Goal: Transaction & Acquisition: Purchase product/service

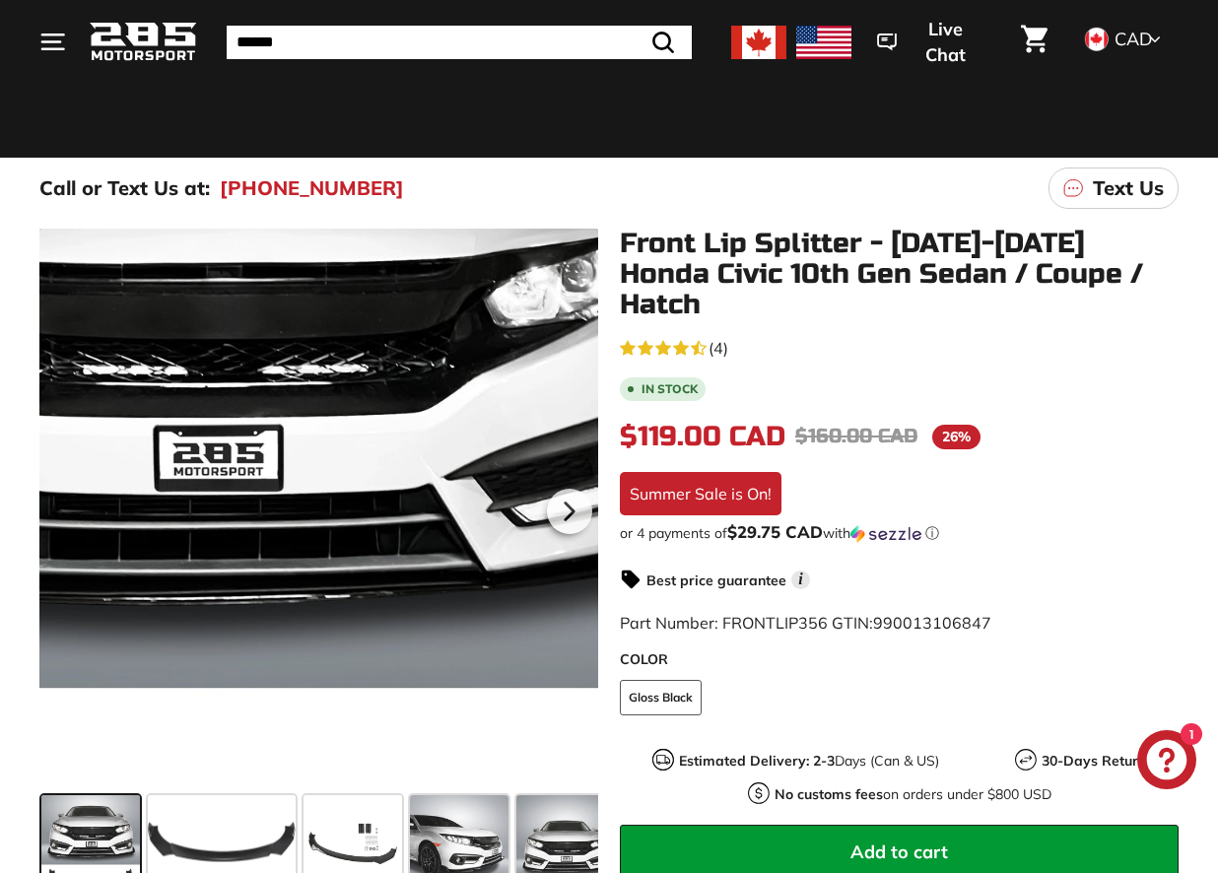
scroll to position [167, 0]
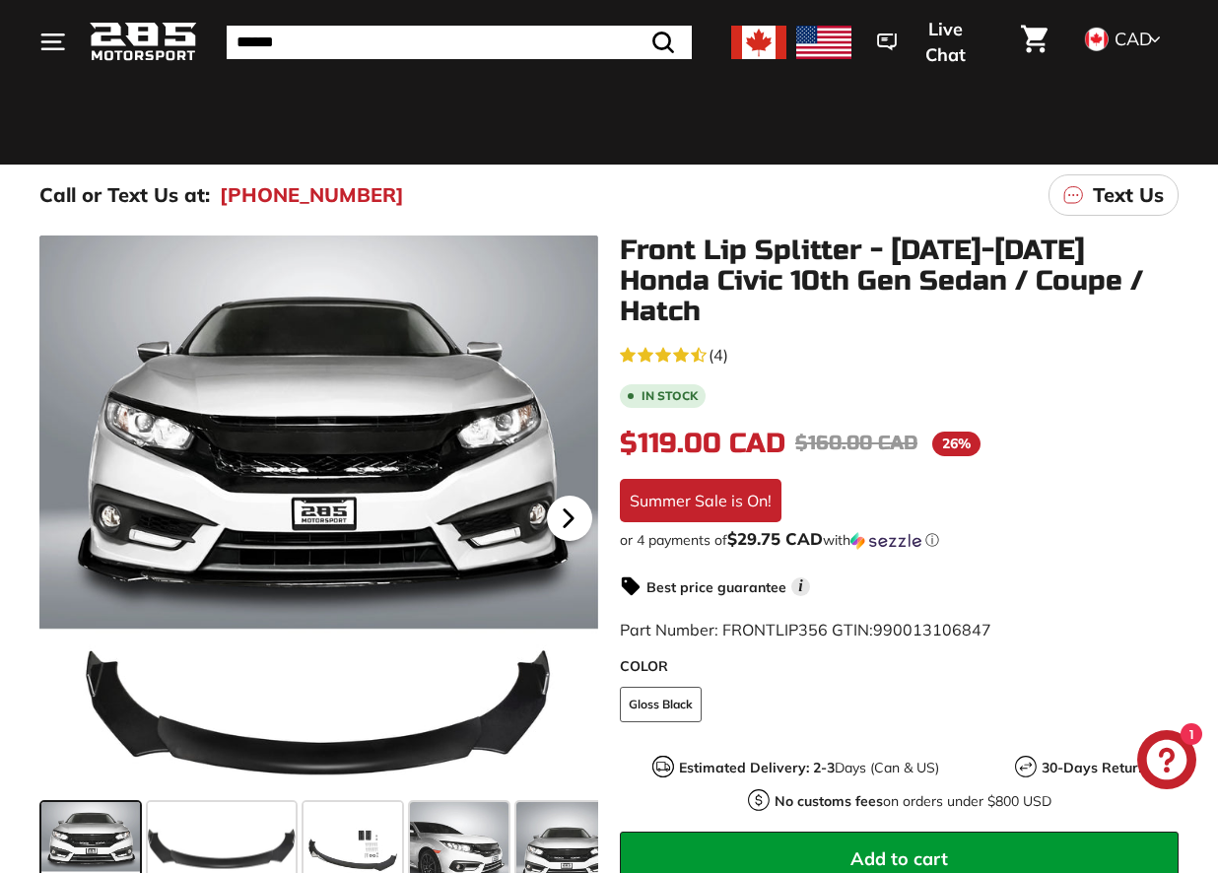
click at [575, 518] on icon at bounding box center [568, 518] width 45 height 45
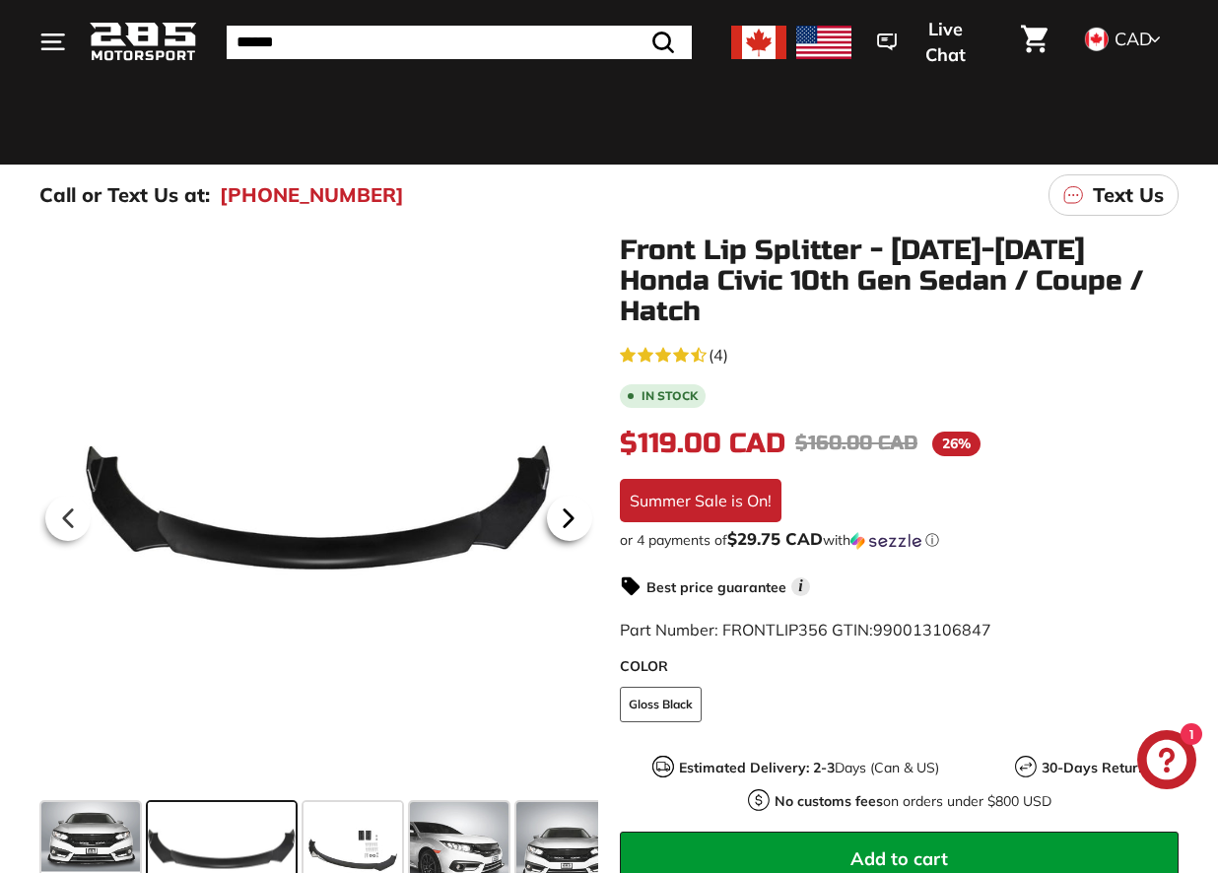
click at [575, 517] on icon at bounding box center [568, 518] width 45 height 45
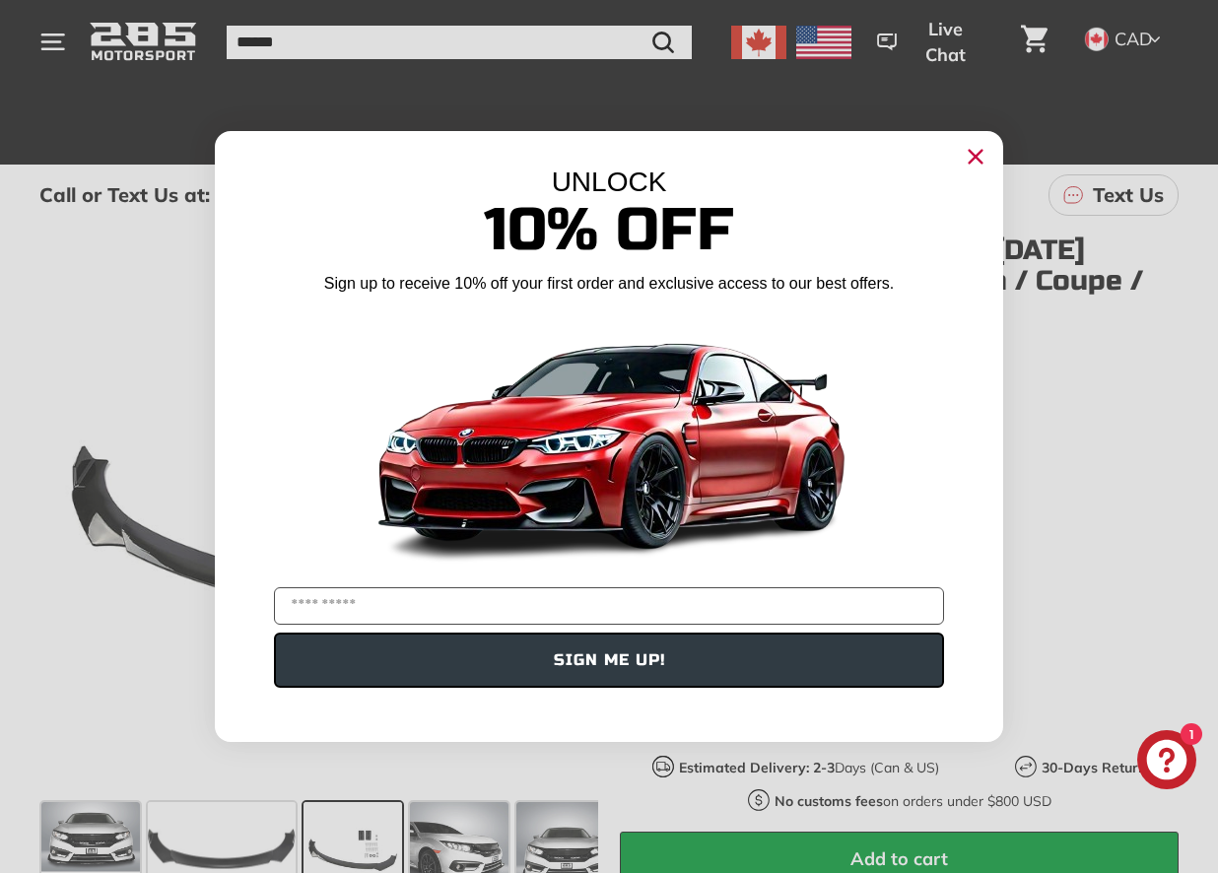
click at [979, 156] on circle "Close dialog" at bounding box center [976, 157] width 30 height 30
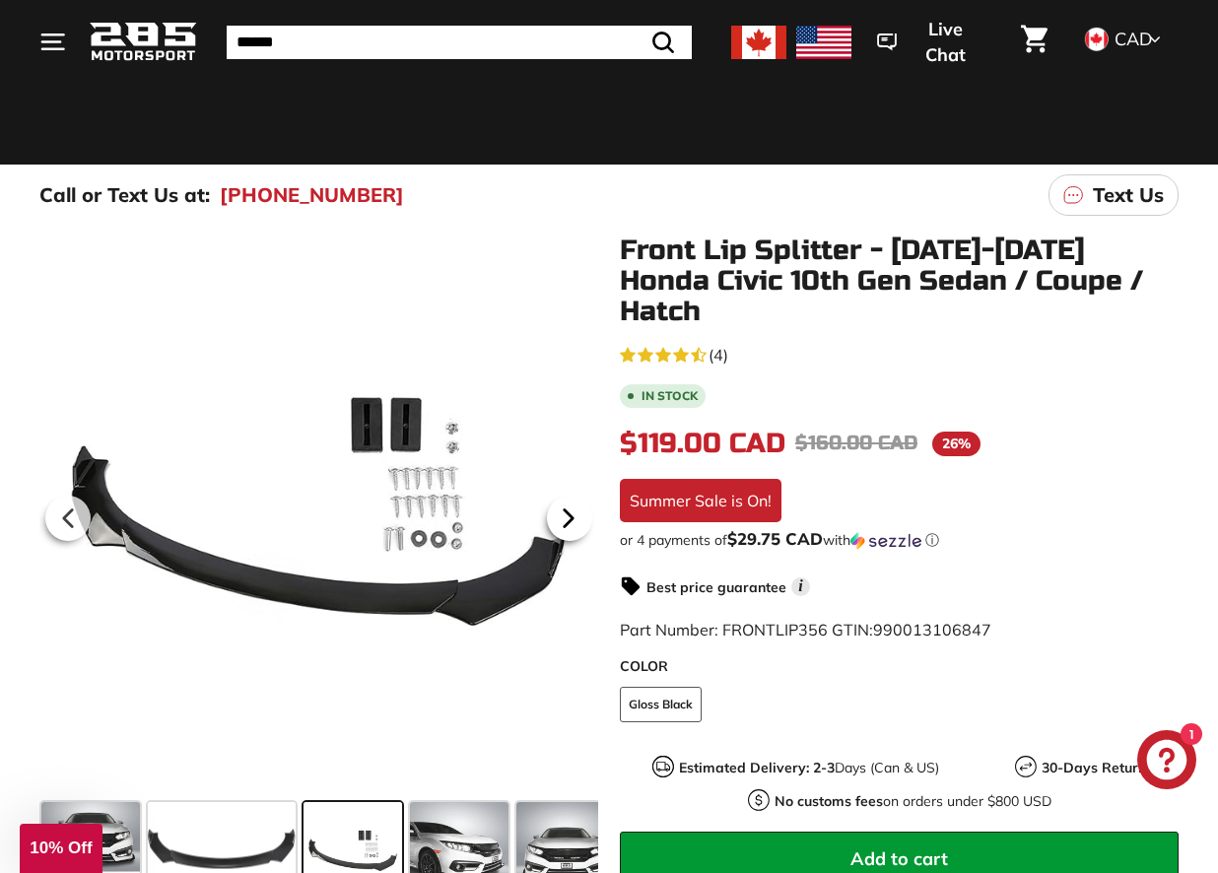
click at [574, 510] on icon at bounding box center [568, 518] width 45 height 45
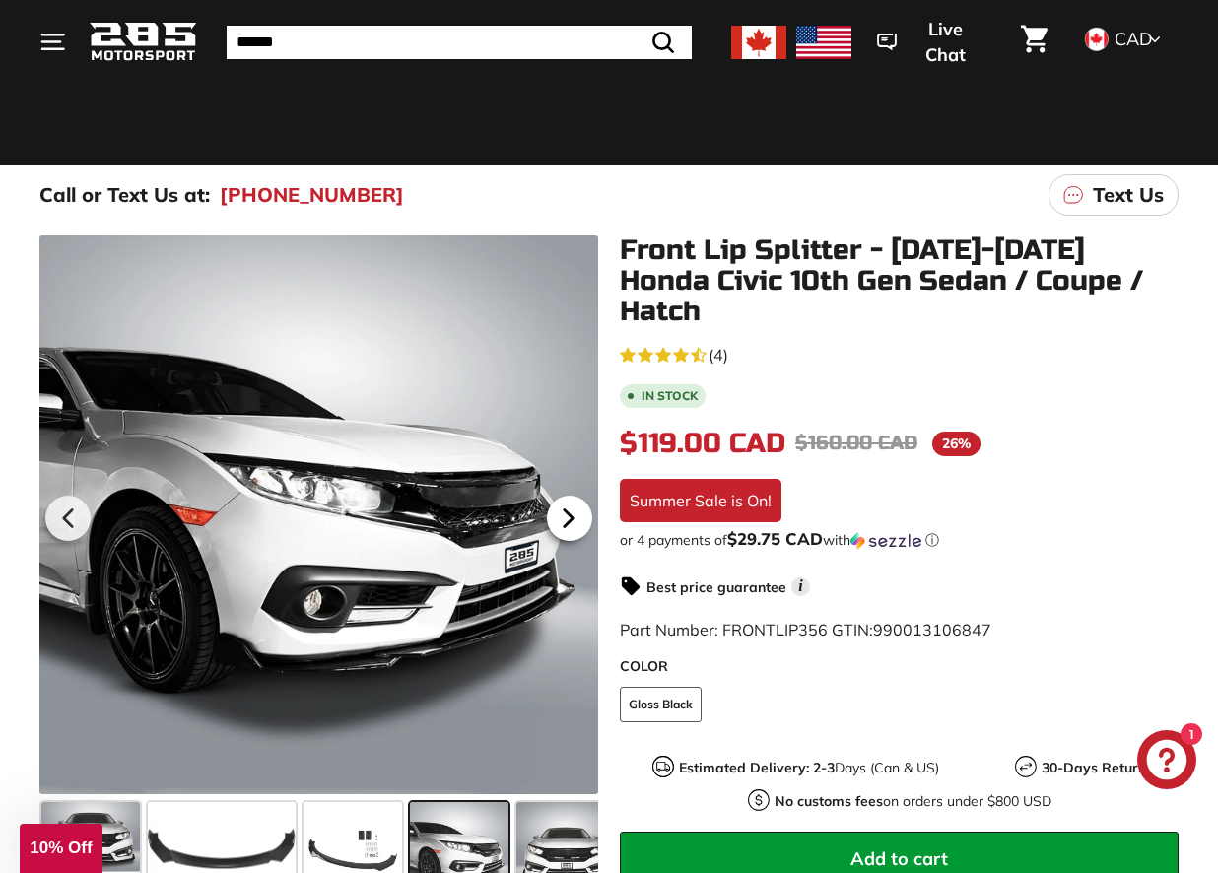
click at [574, 510] on icon at bounding box center [568, 518] width 45 height 45
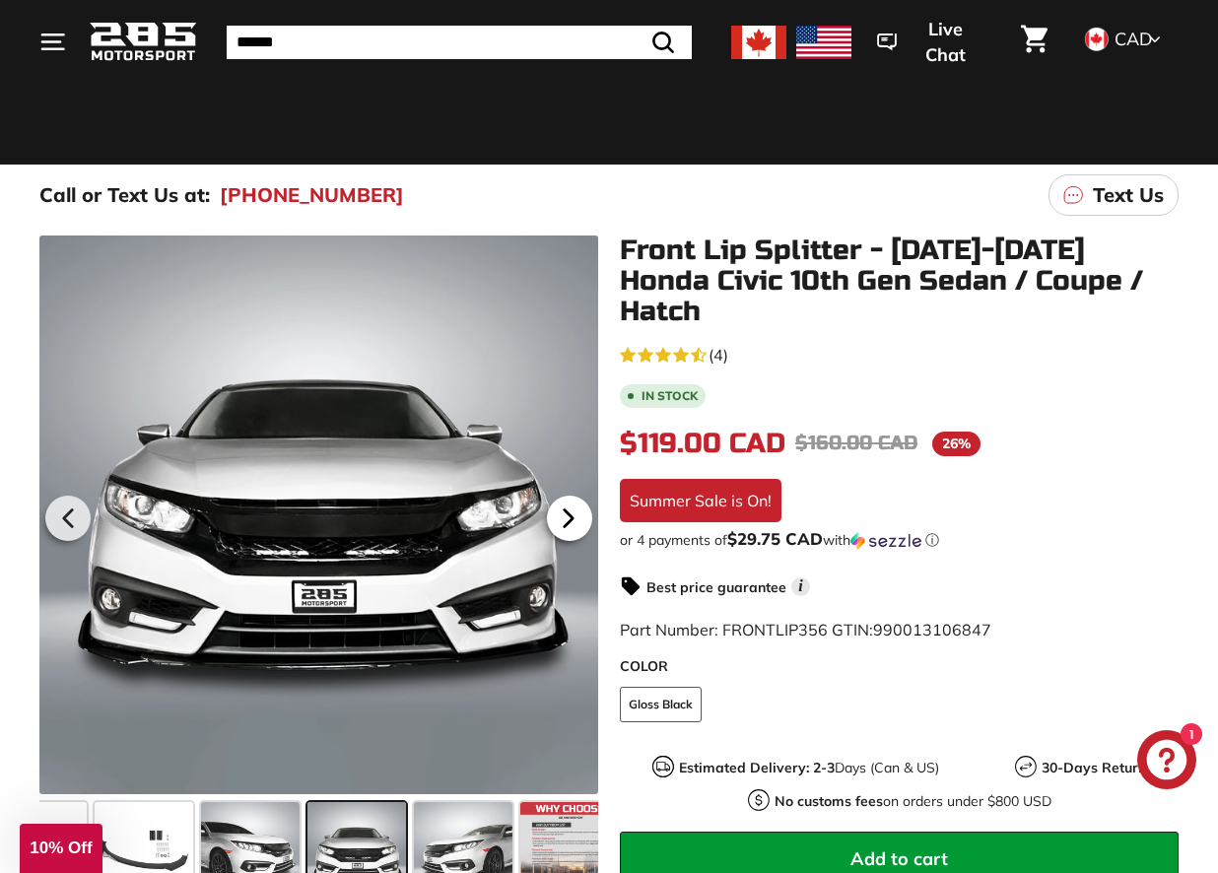
scroll to position [0, 234]
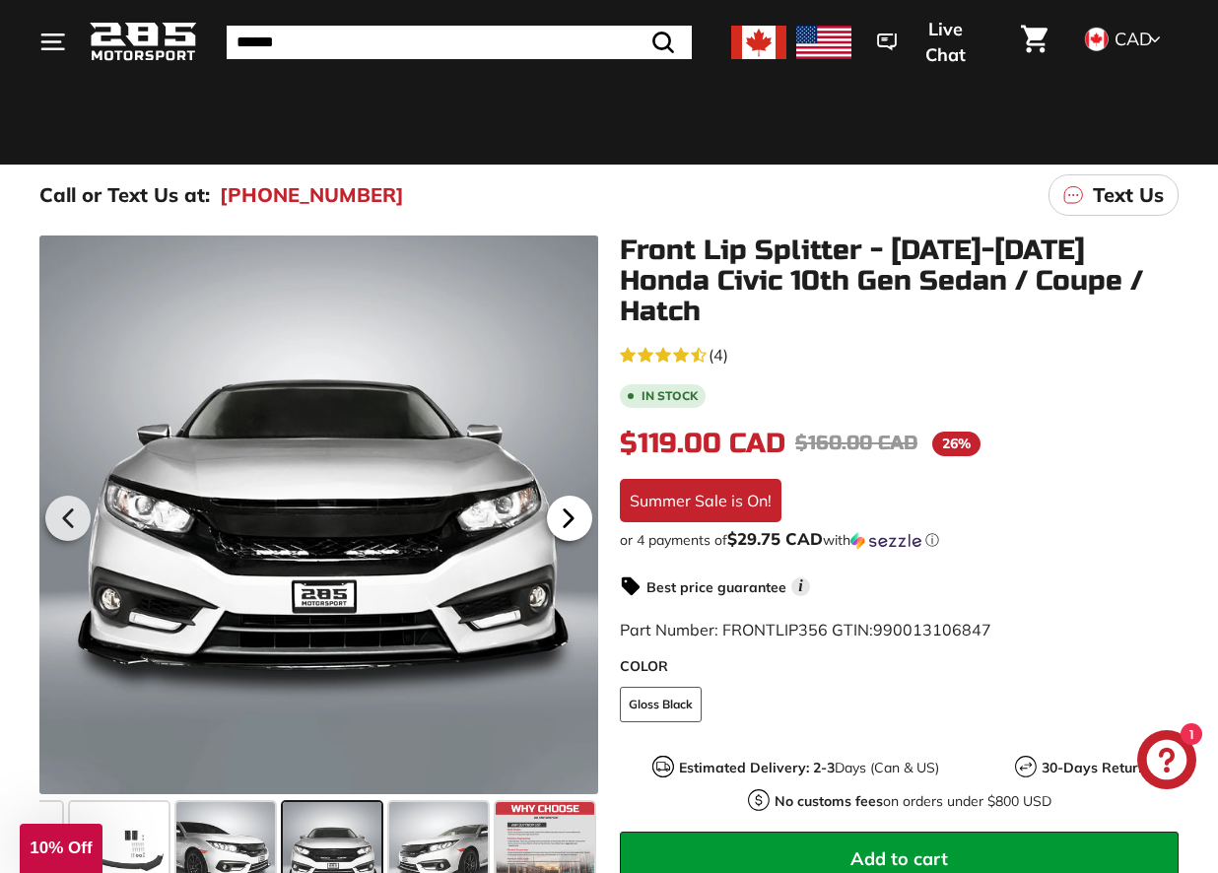
click at [574, 510] on icon at bounding box center [568, 518] width 45 height 45
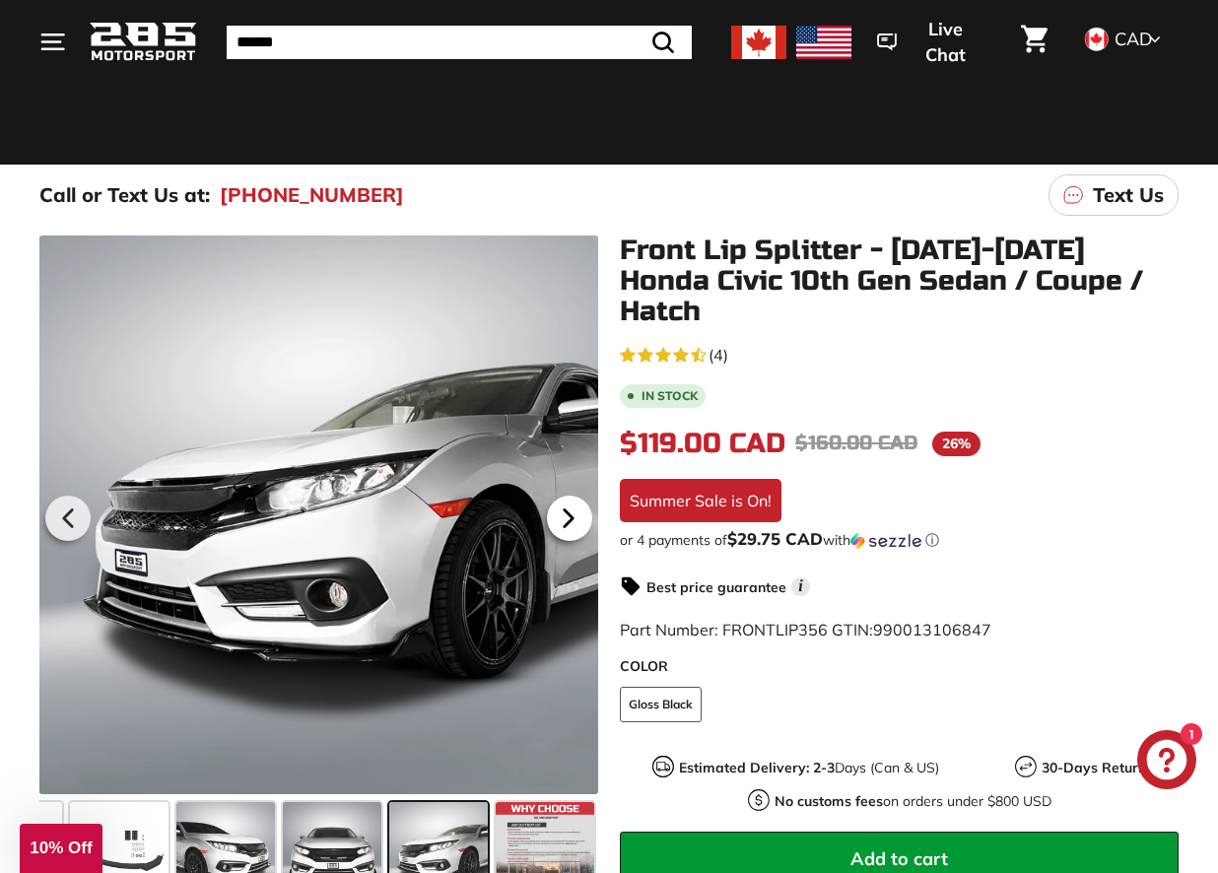
click at [574, 510] on icon at bounding box center [568, 518] width 45 height 45
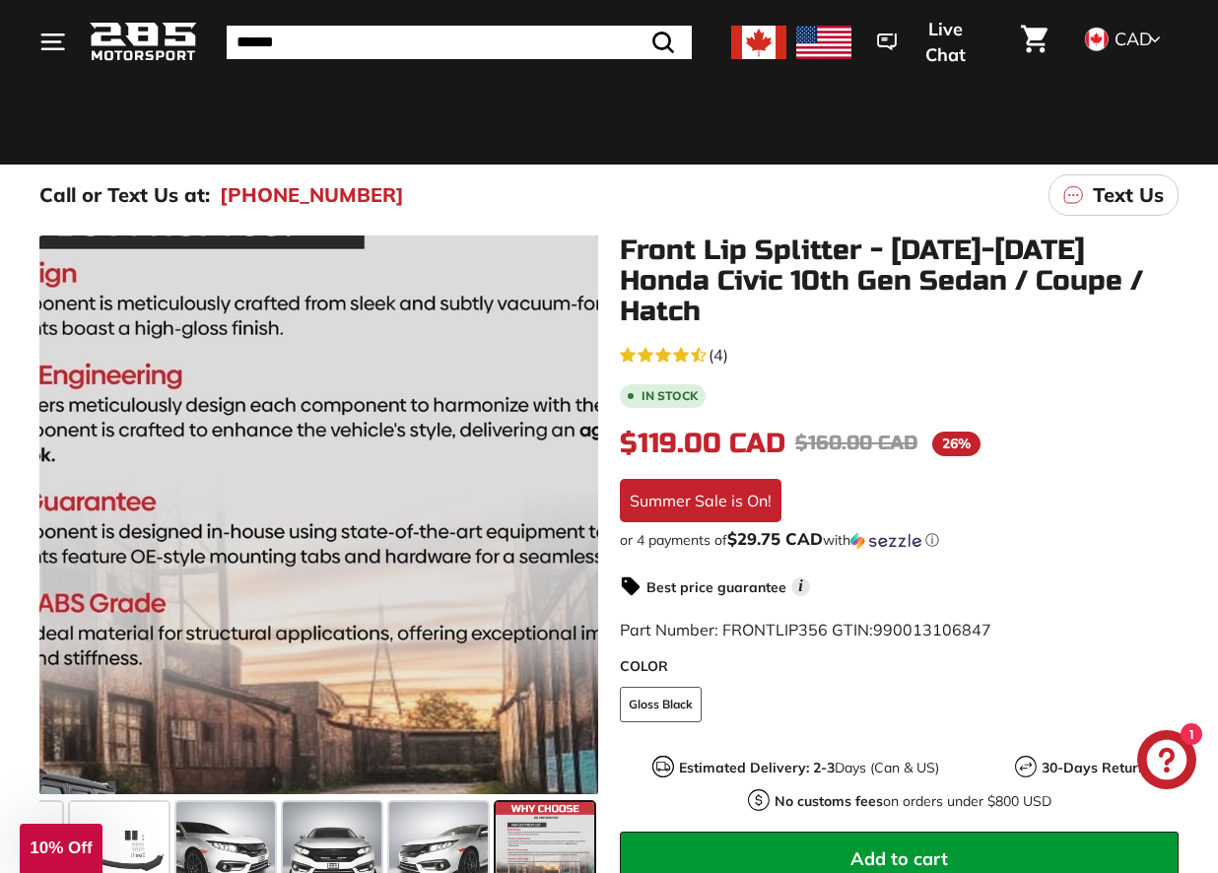
click at [574, 510] on div at bounding box center [318, 515] width 559 height 559
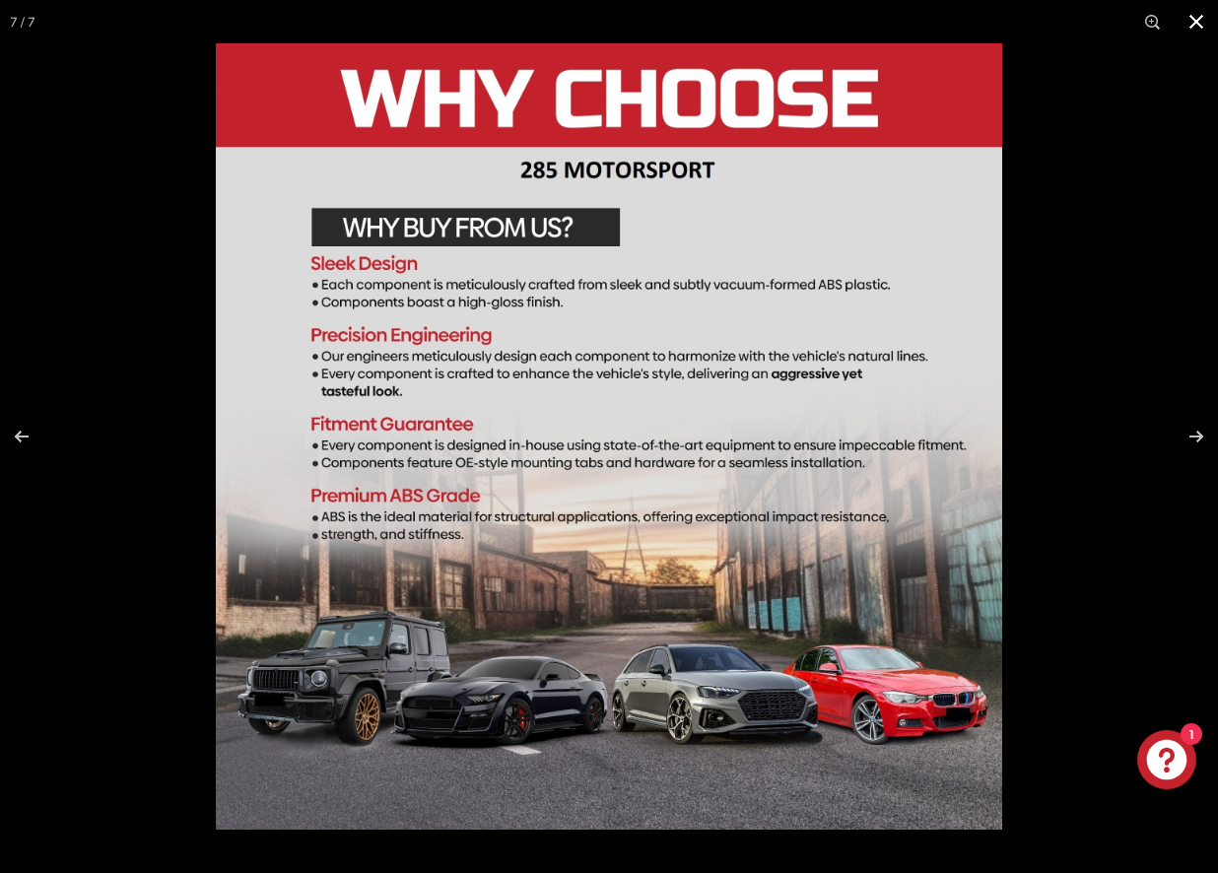
click at [1203, 24] on button at bounding box center [1196, 21] width 43 height 43
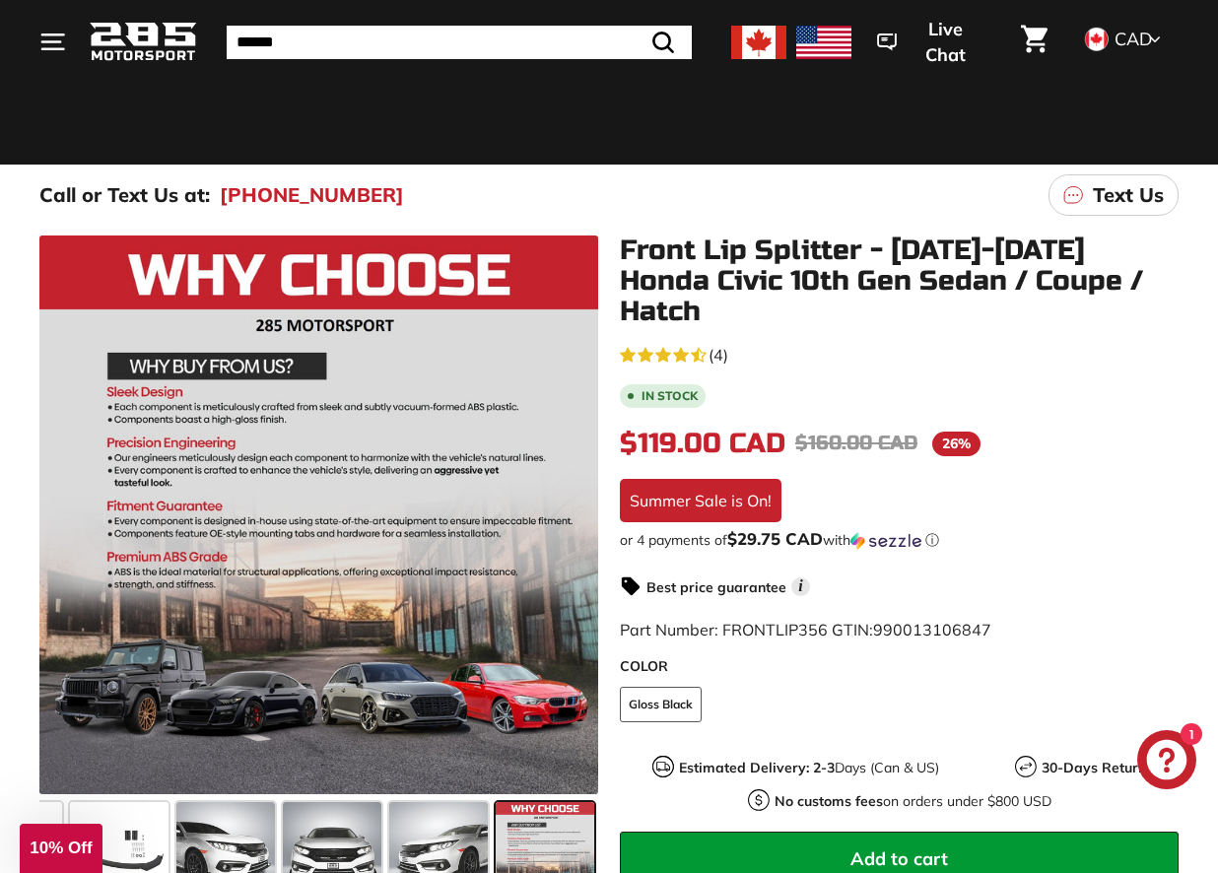
click at [762, 53] on img at bounding box center [758, 43] width 55 height 34
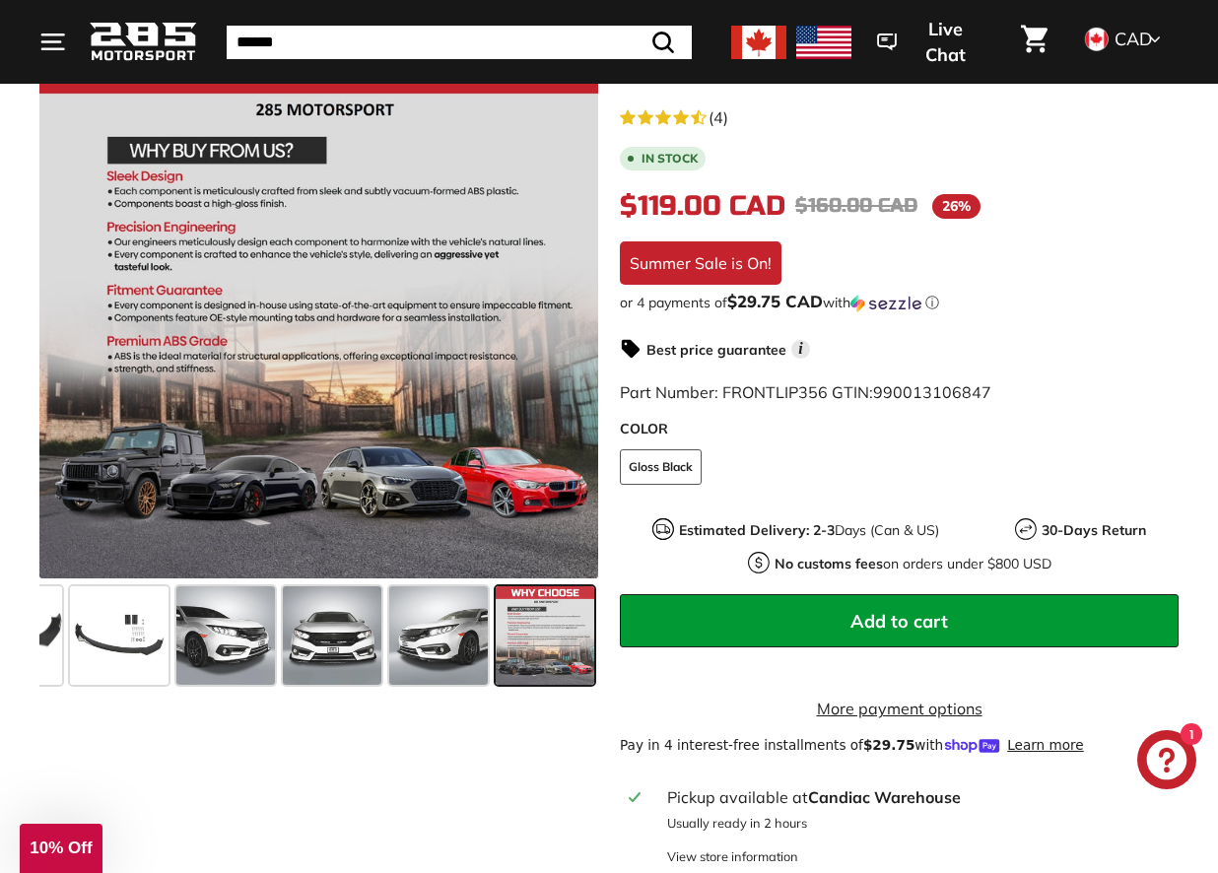
scroll to position [410, 0]
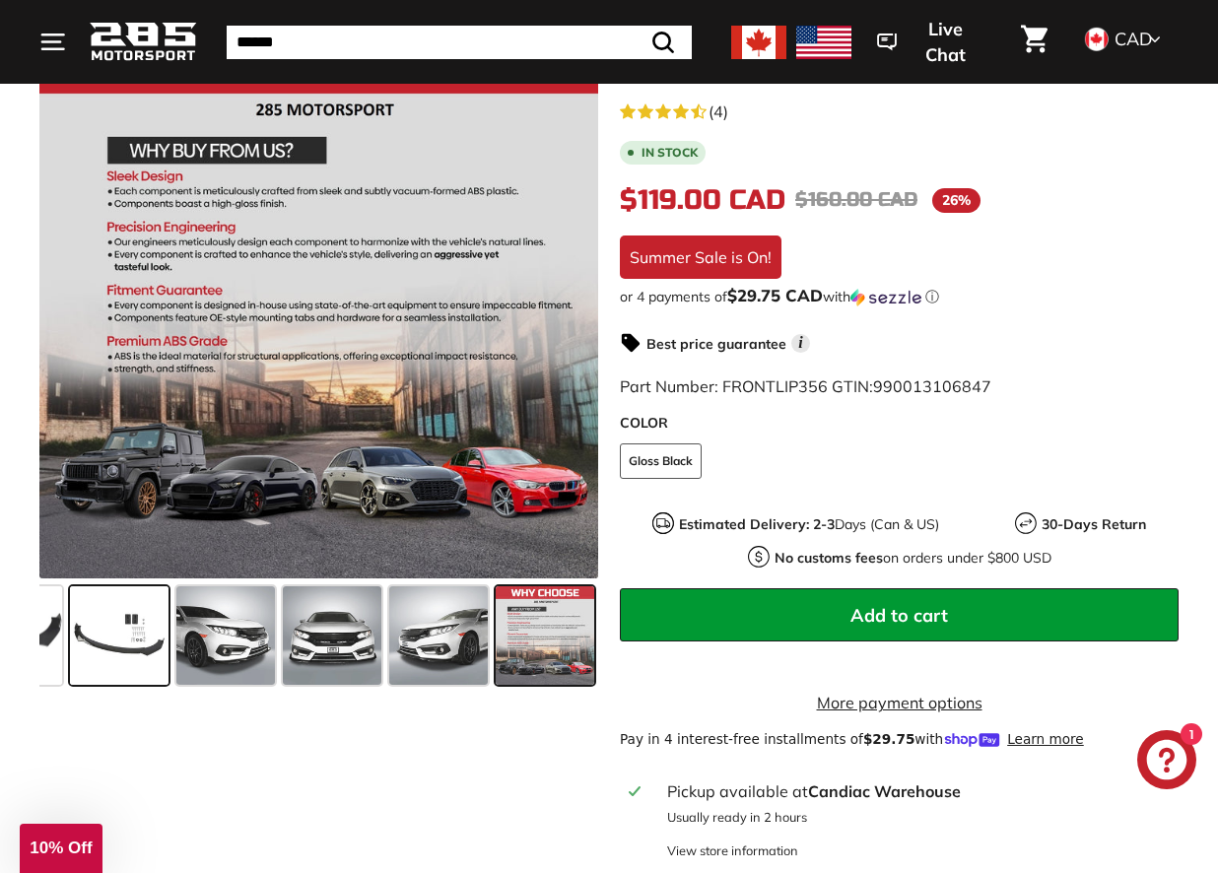
click at [106, 636] on span at bounding box center [119, 635] width 99 height 99
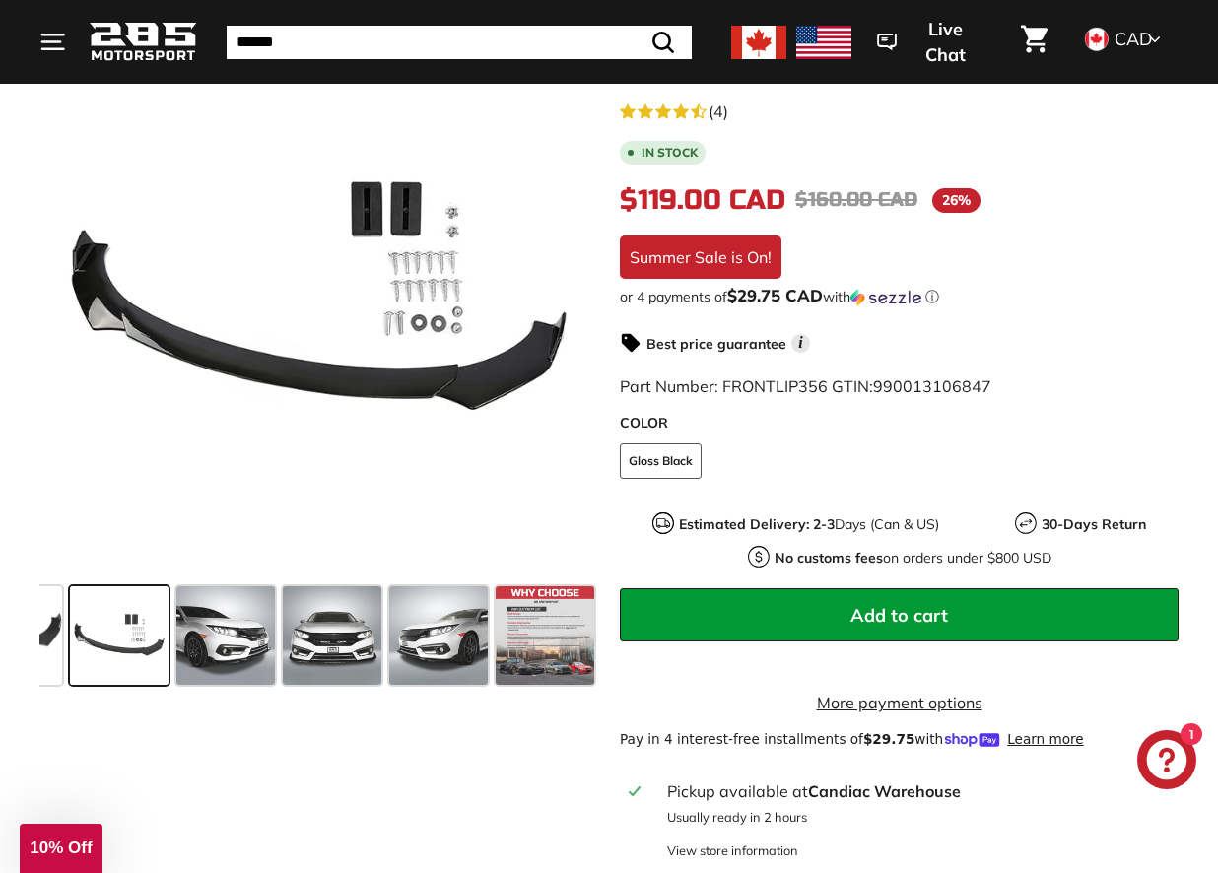
scroll to position [0, 34]
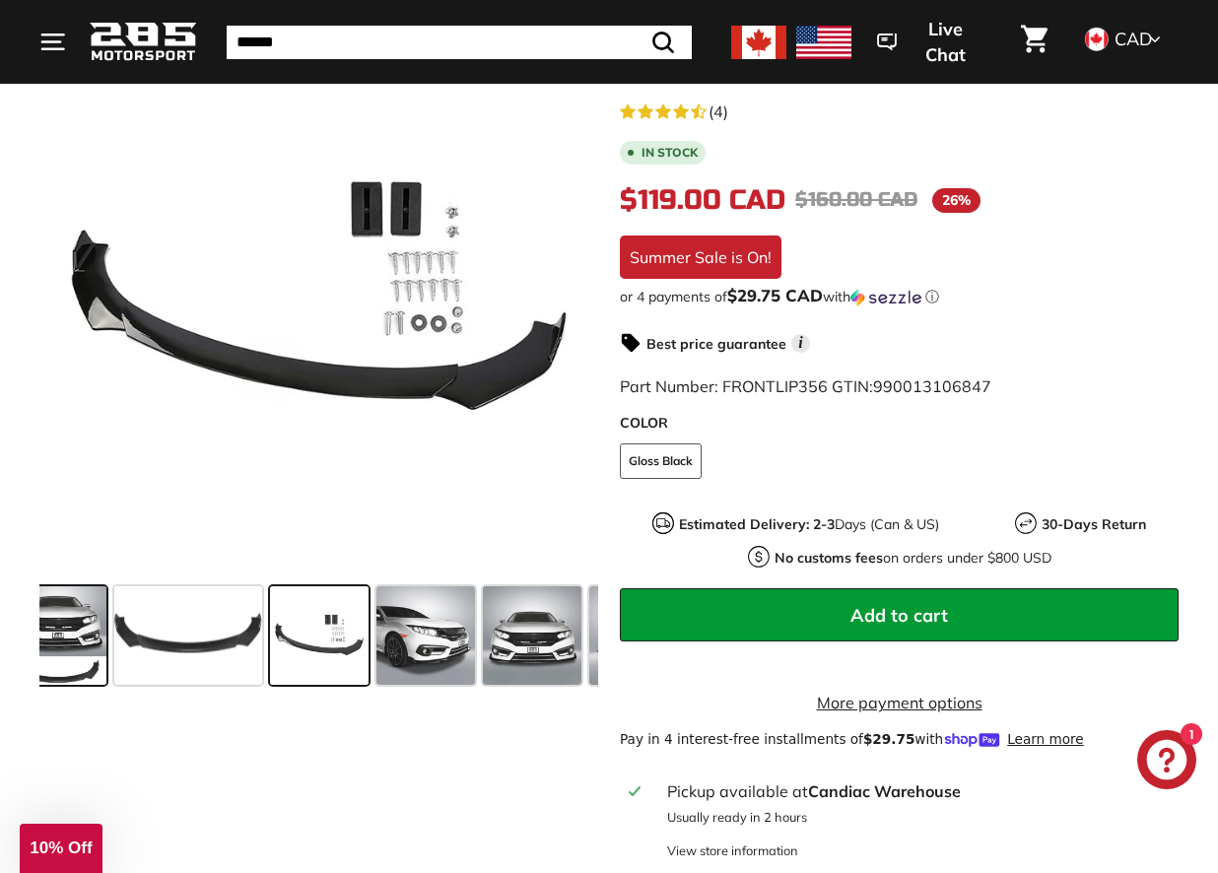
click at [64, 661] on span at bounding box center [57, 635] width 99 height 99
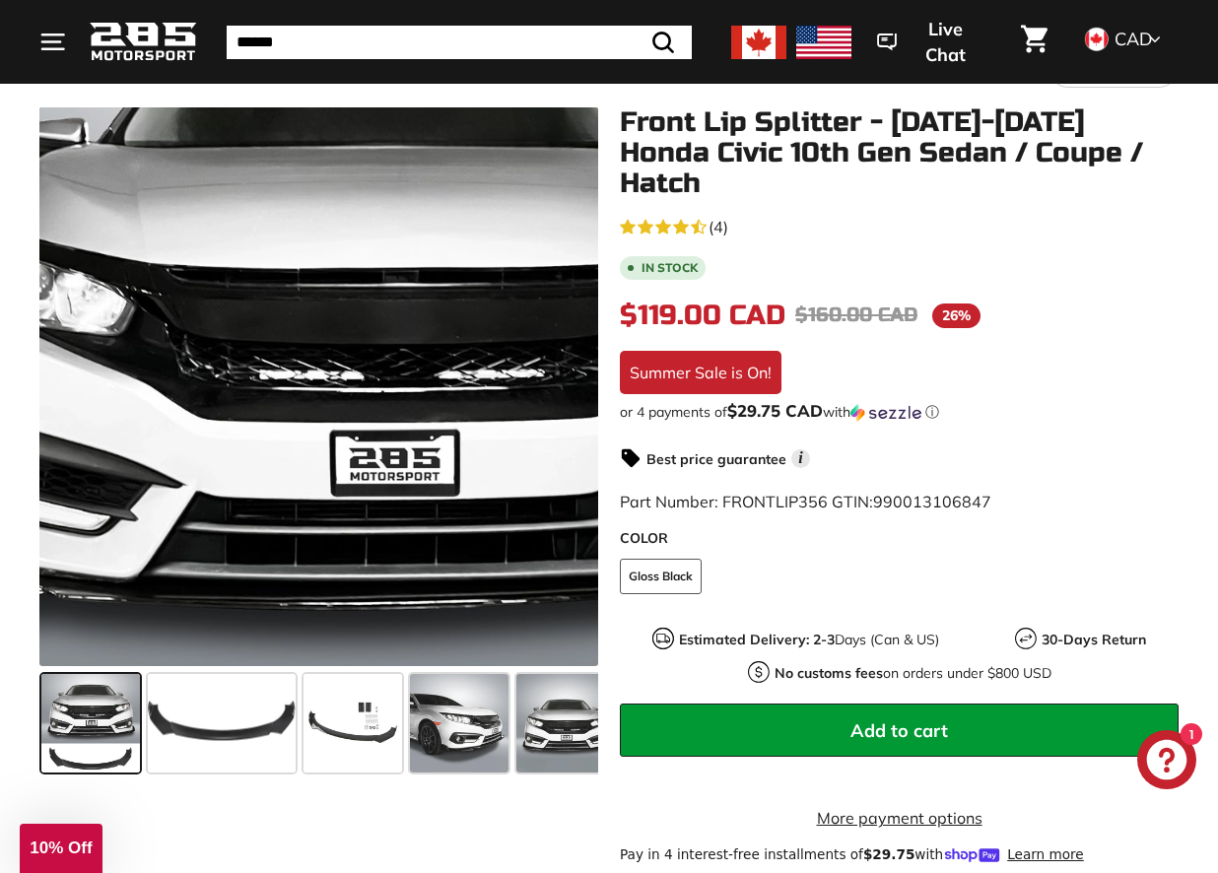
scroll to position [281, 0]
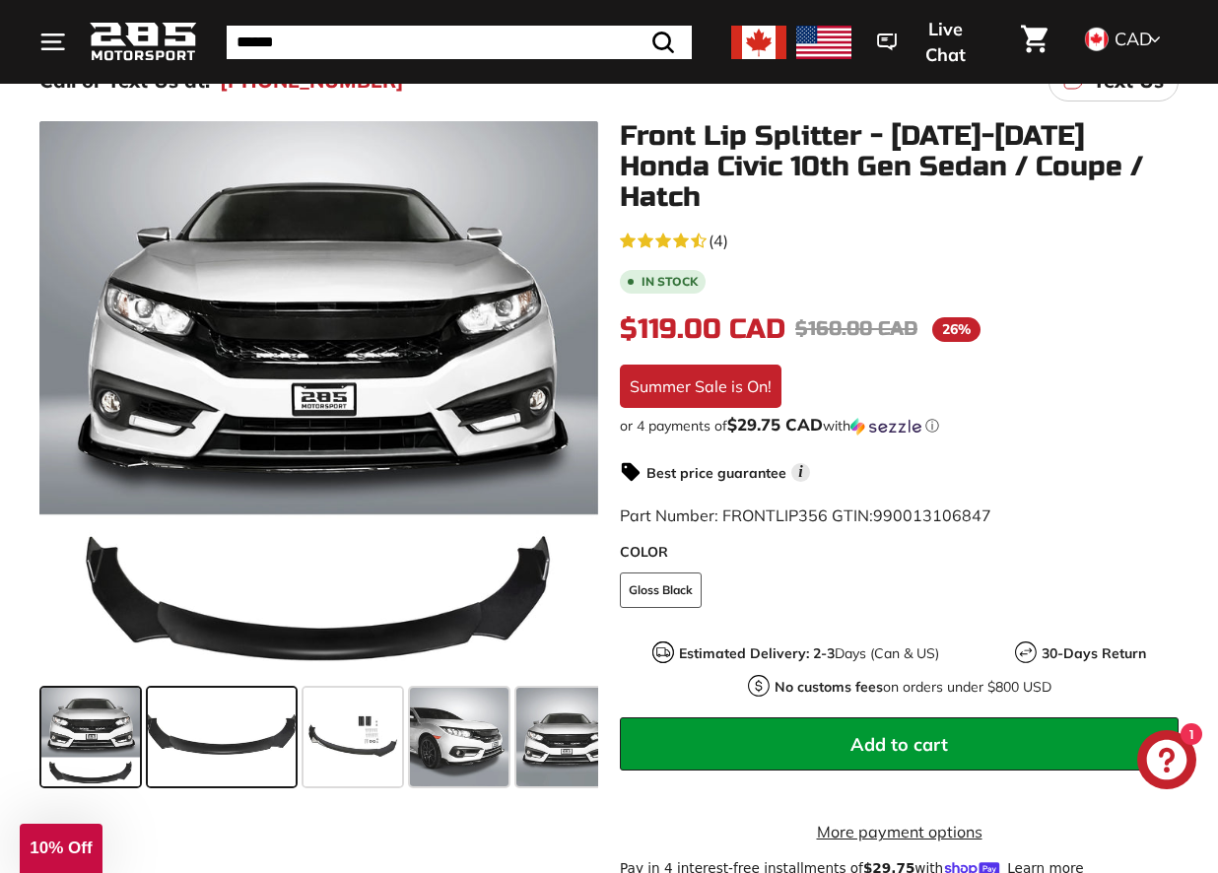
click at [188, 732] on span at bounding box center [222, 737] width 148 height 99
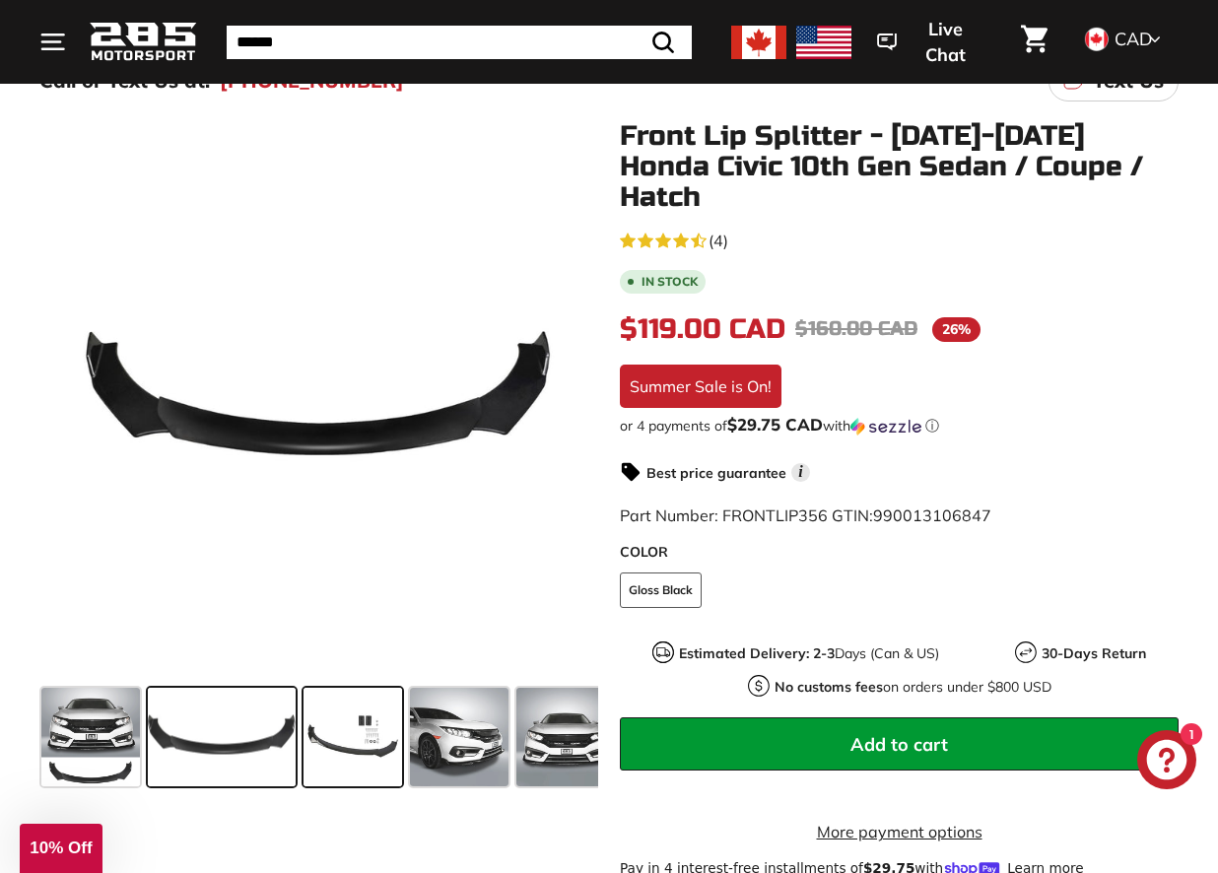
click at [325, 736] on span at bounding box center [353, 737] width 99 height 99
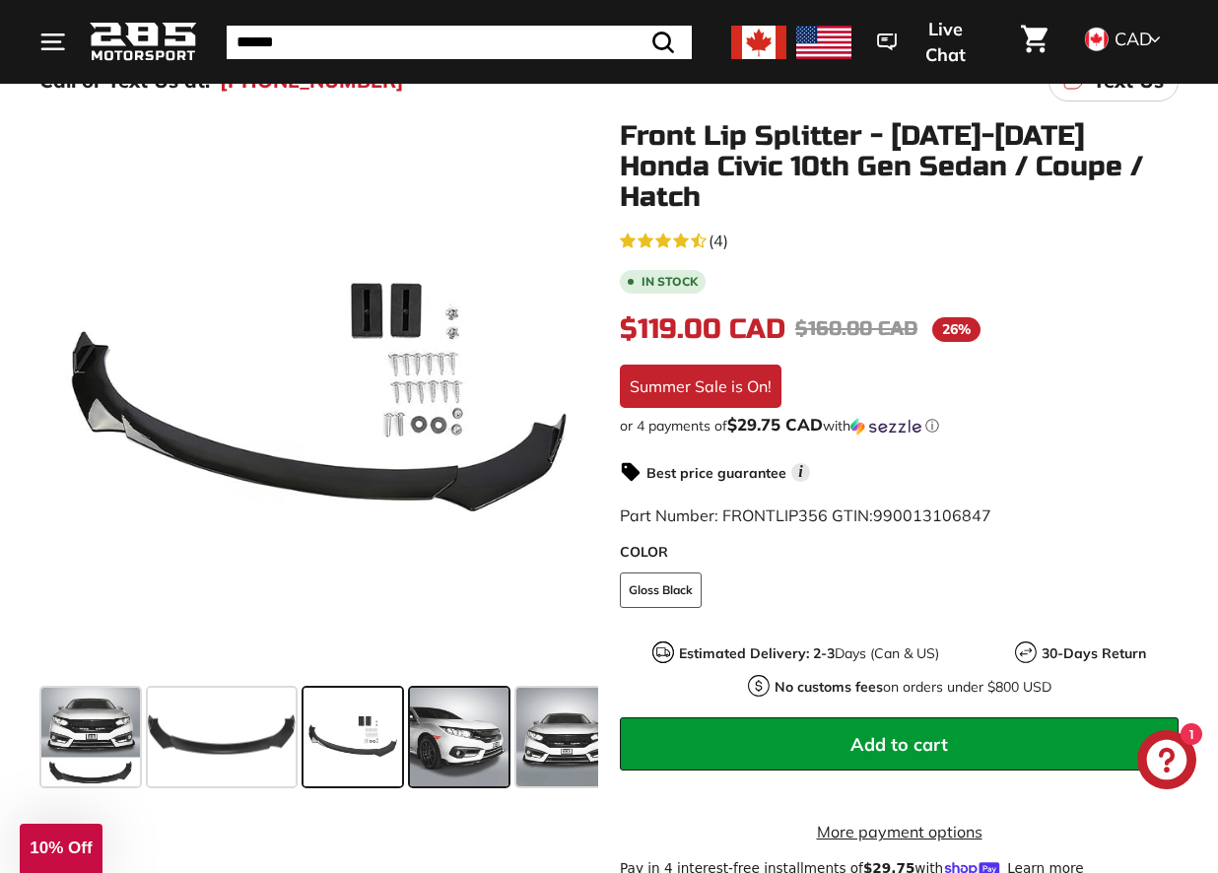
click at [474, 768] on span at bounding box center [459, 737] width 99 height 99
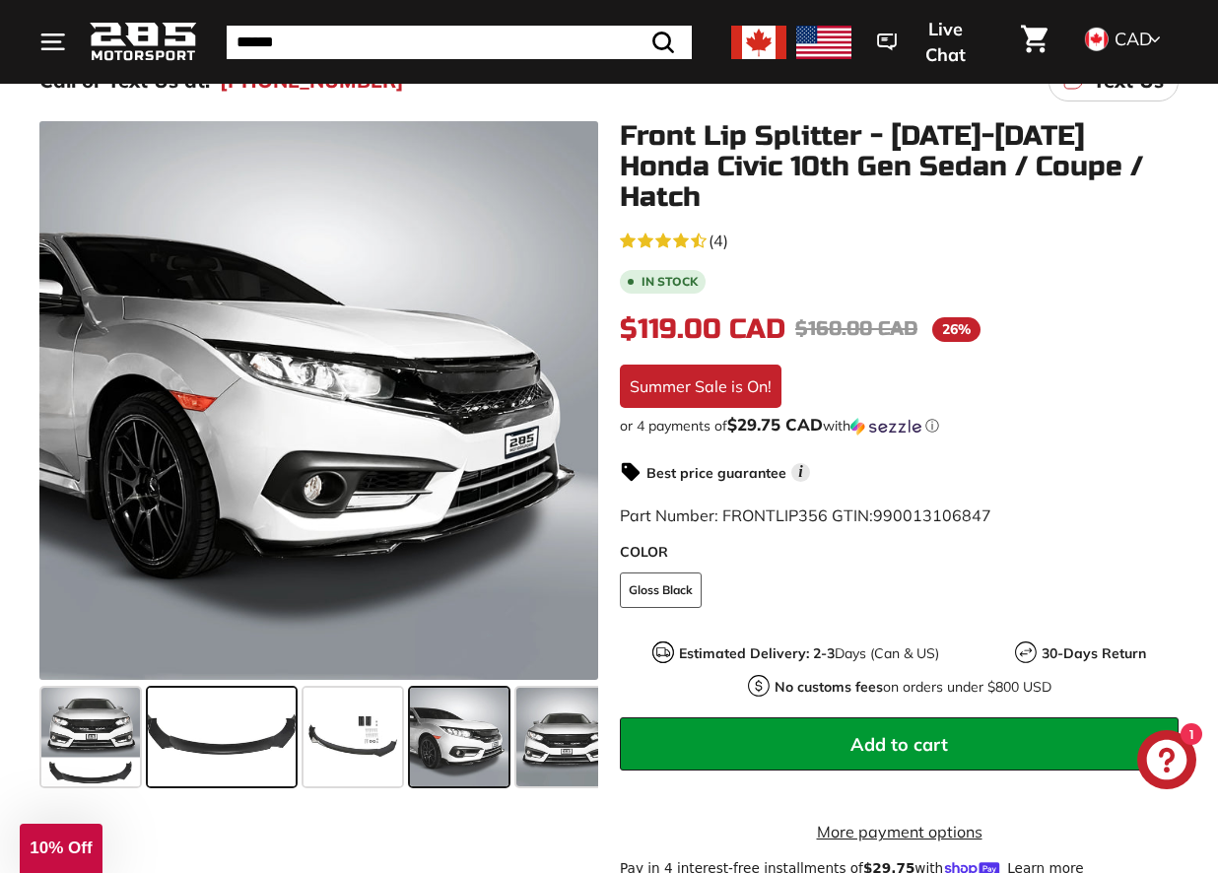
click at [240, 734] on span at bounding box center [222, 737] width 148 height 99
